Goal: Task Accomplishment & Management: Manage account settings

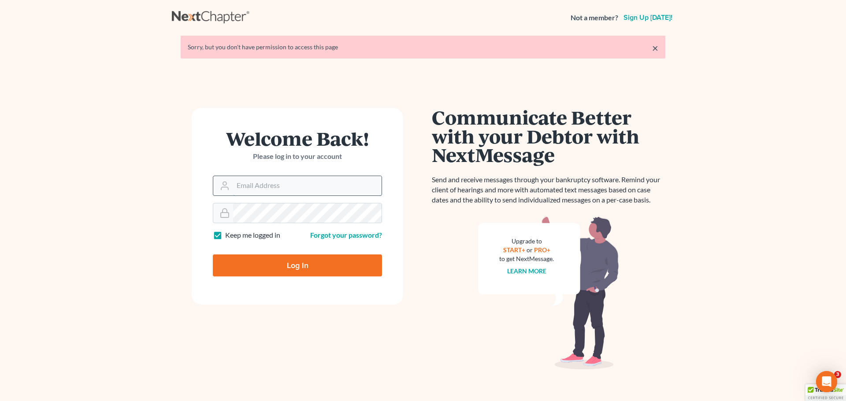
click at [295, 149] on input "Email Address" at bounding box center [307, 185] width 148 height 19
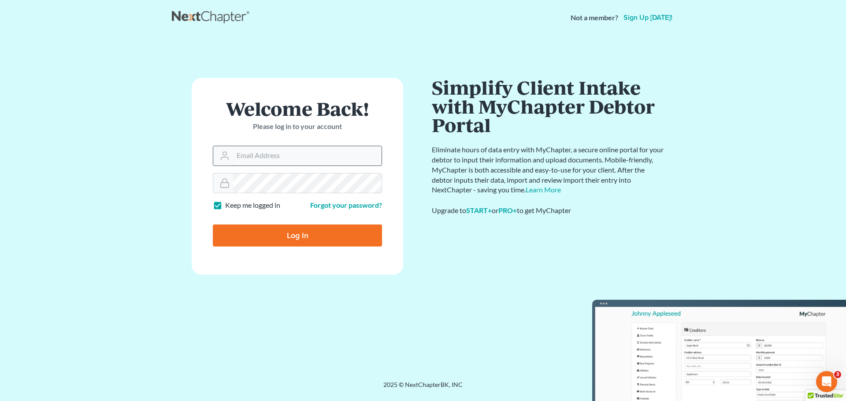
type input "hillary@henkelsbaker.com"
click at [271, 149] on input "Log In" at bounding box center [297, 236] width 169 height 22
type input "Thinking..."
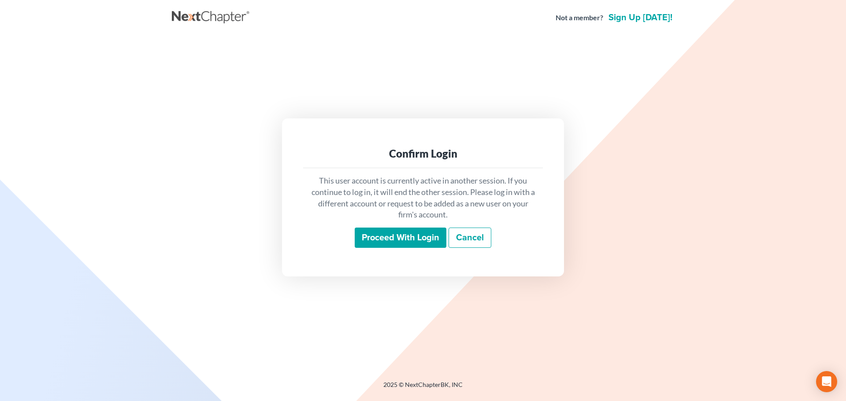
click at [379, 239] on input "Proceed with login" at bounding box center [401, 238] width 92 height 20
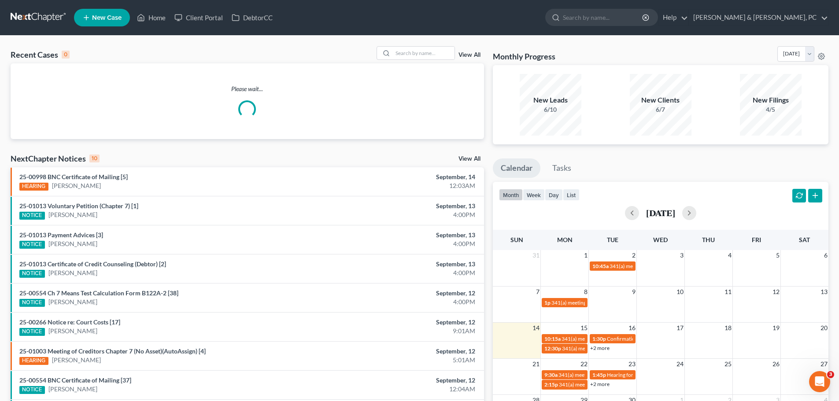
click at [471, 54] on link "View All" at bounding box center [470, 55] width 22 height 6
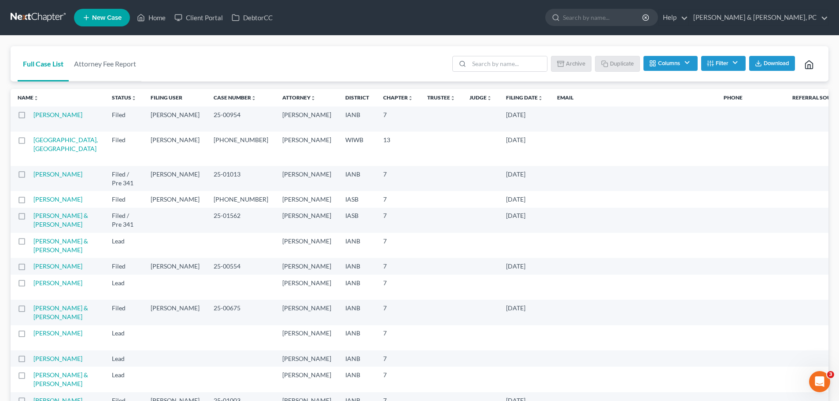
click at [731, 65] on button "Filter" at bounding box center [723, 63] width 44 height 15
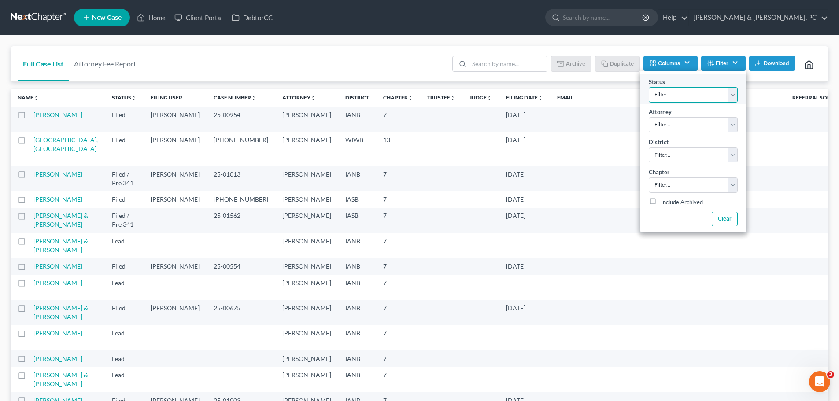
click at [683, 96] on select "Filter... Discharged Dismissed Filed Filed / Pre 341 Final Course Needed Inacti…" at bounding box center [693, 94] width 89 height 15
click at [573, 91] on th "Email" at bounding box center [633, 98] width 167 height 18
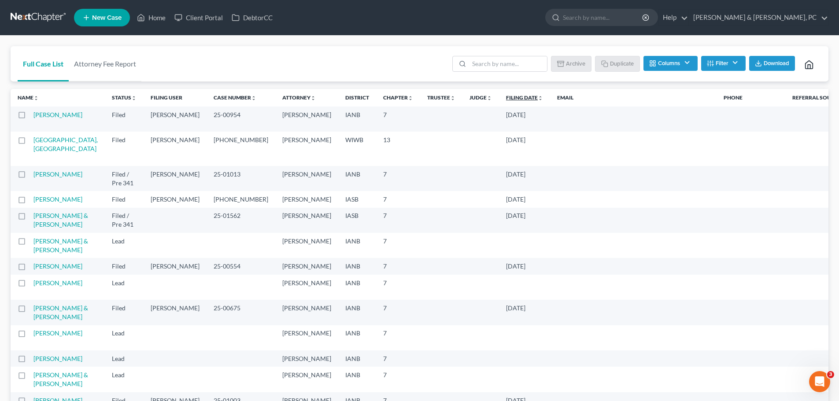
click at [506, 97] on link "Filing Date unfold_more expand_more expand_less" at bounding box center [524, 97] width 37 height 7
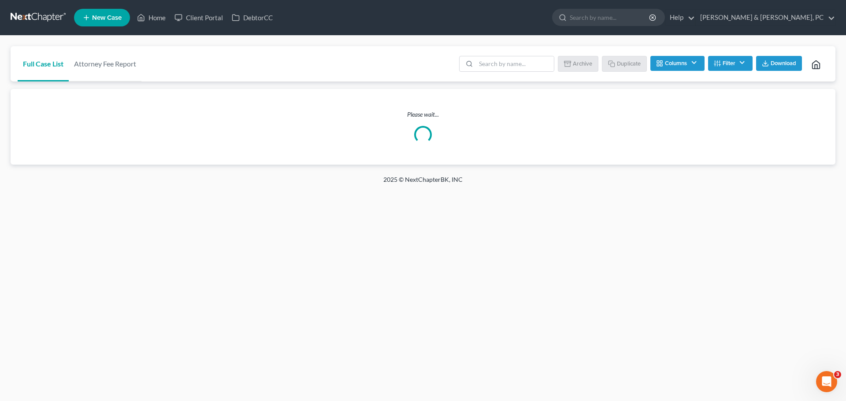
click at [453, 97] on div "Please wait..." at bounding box center [423, 127] width 825 height 76
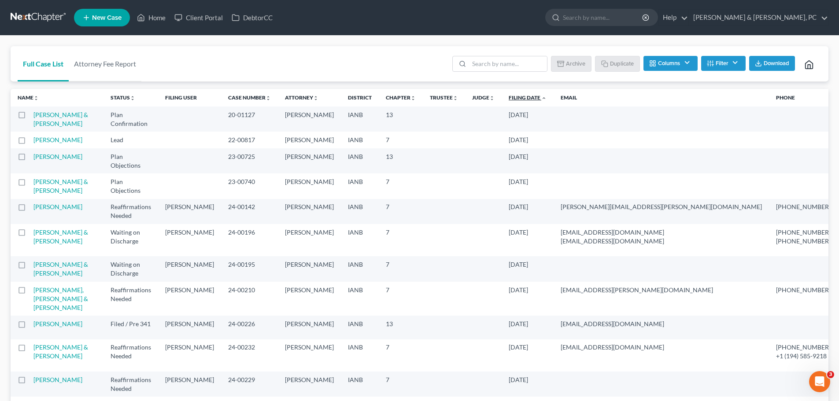
click at [509, 100] on link "Filing Date unfold_more expand_more expand_less" at bounding box center [528, 97] width 38 height 7
